Goal: Browse casually: Explore the website without a specific task or goal

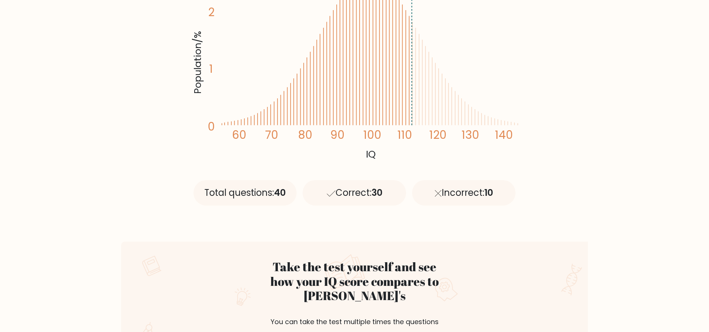
scroll to position [375, 0]
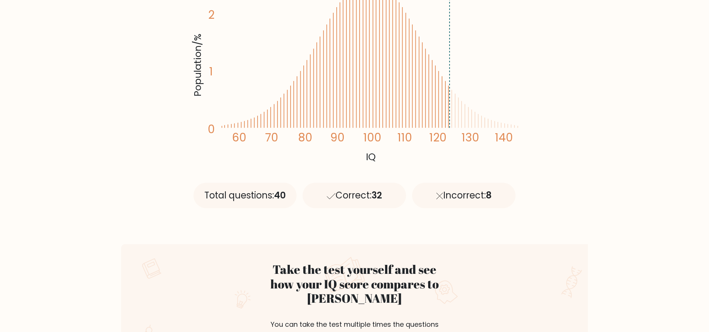
scroll to position [281, 0]
